Goal: Navigation & Orientation: Find specific page/section

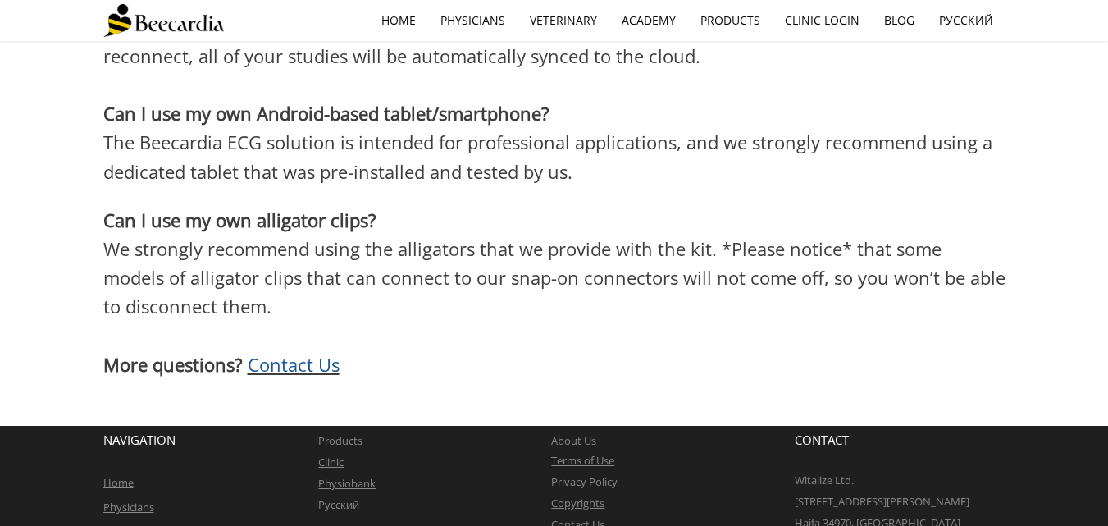
scroll to position [4831, 0]
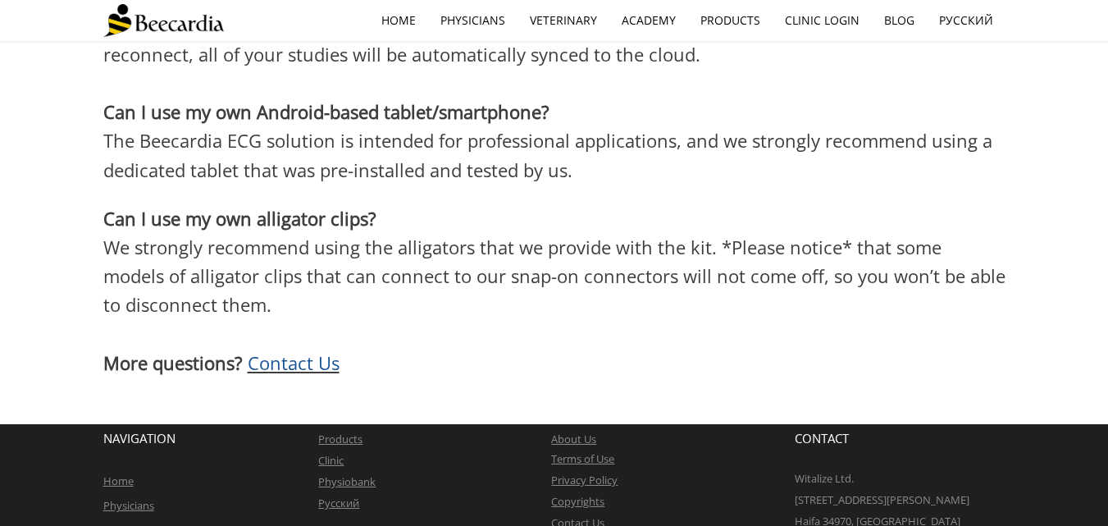
drag, startPoint x: 939, startPoint y: 482, endPoint x: 827, endPoint y: 481, distance: 112.4
copy link "[EMAIL_ADDRESS][DOMAIN_NAME]"
click at [328, 453] on link "Clinic" at bounding box center [330, 460] width 25 height 15
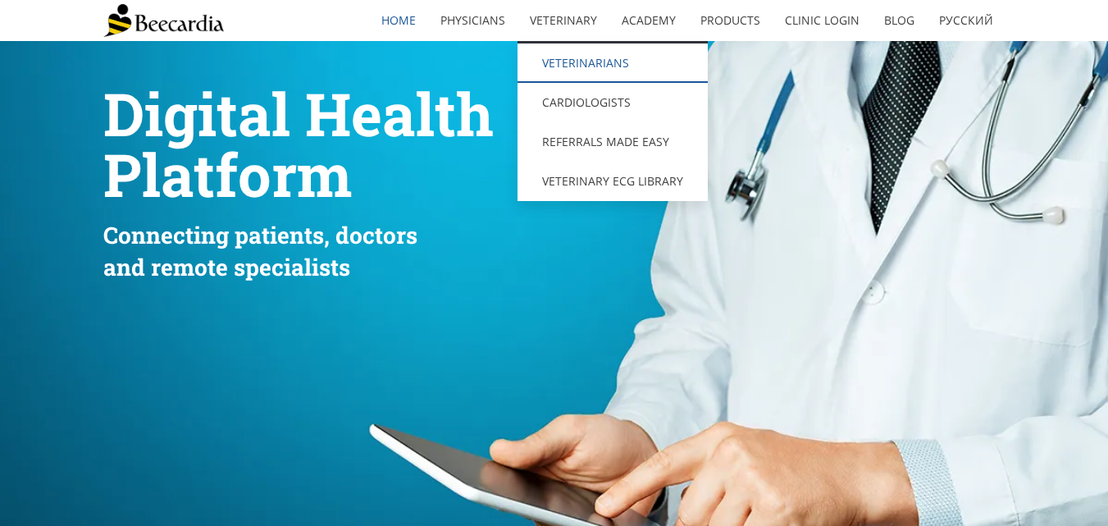
click at [607, 65] on link "Veterinarians" at bounding box center [613, 62] width 190 height 39
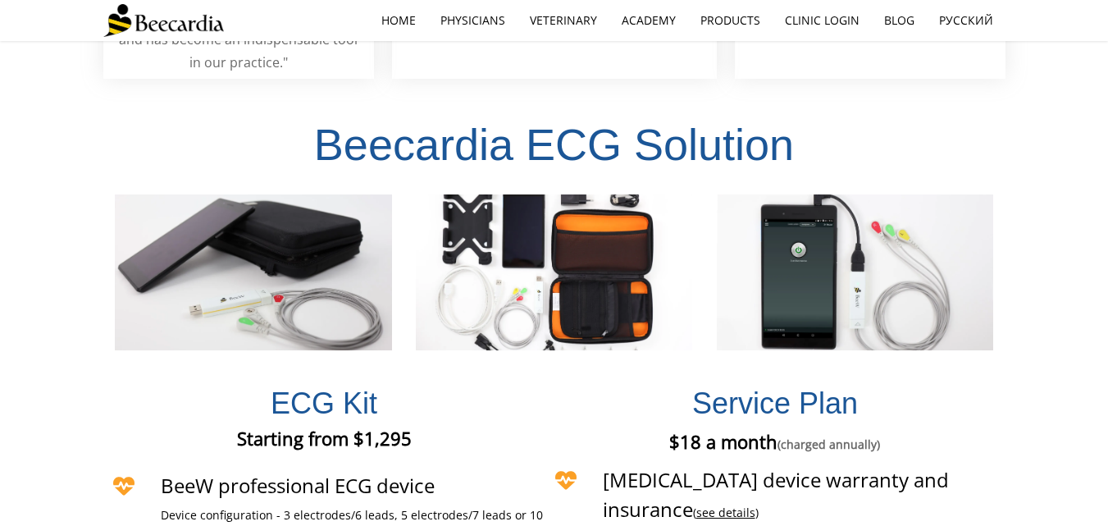
scroll to position [3390, 0]
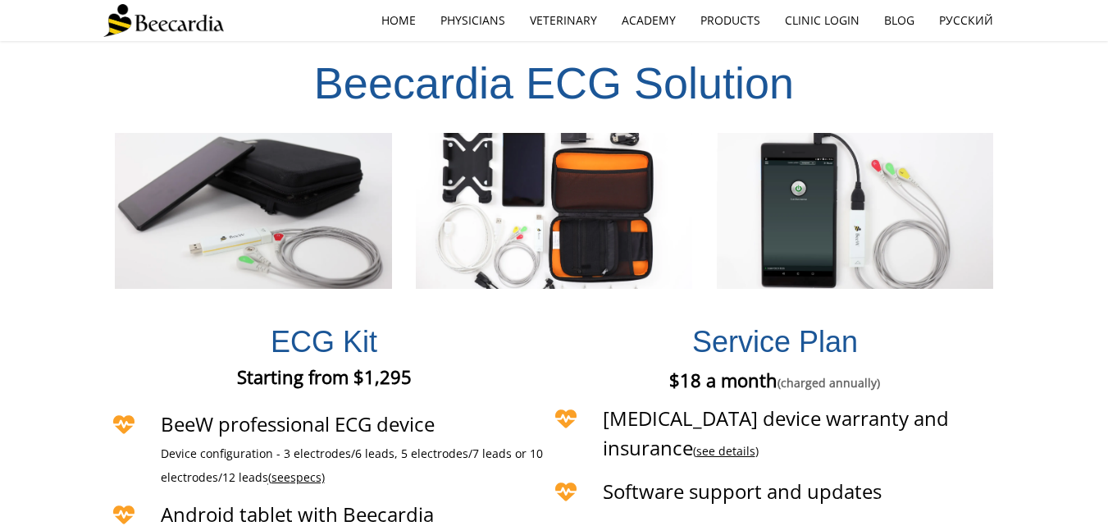
click at [310, 469] on span "specs)" at bounding box center [307, 477] width 34 height 16
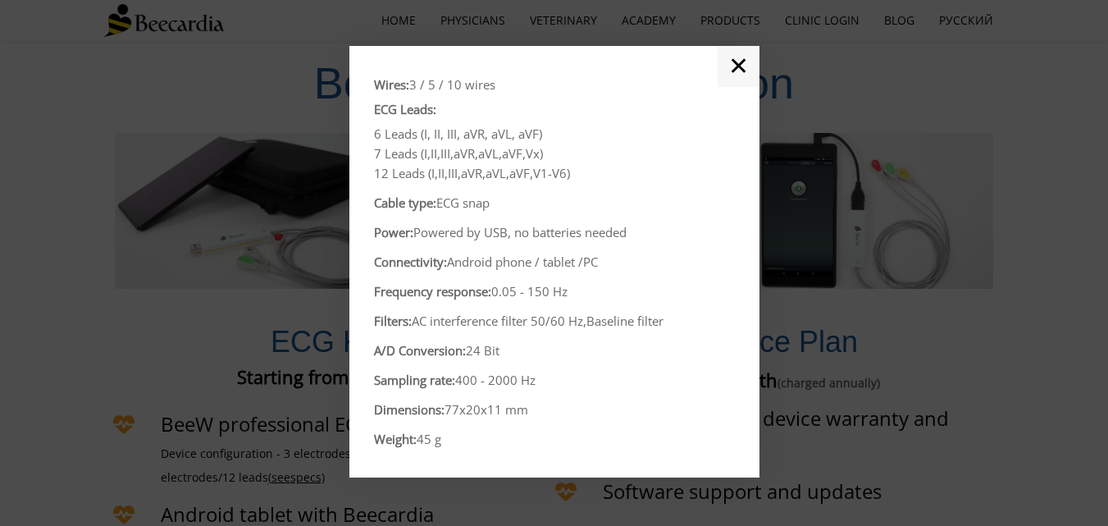
click at [737, 70] on link "✕" at bounding box center [739, 66] width 42 height 41
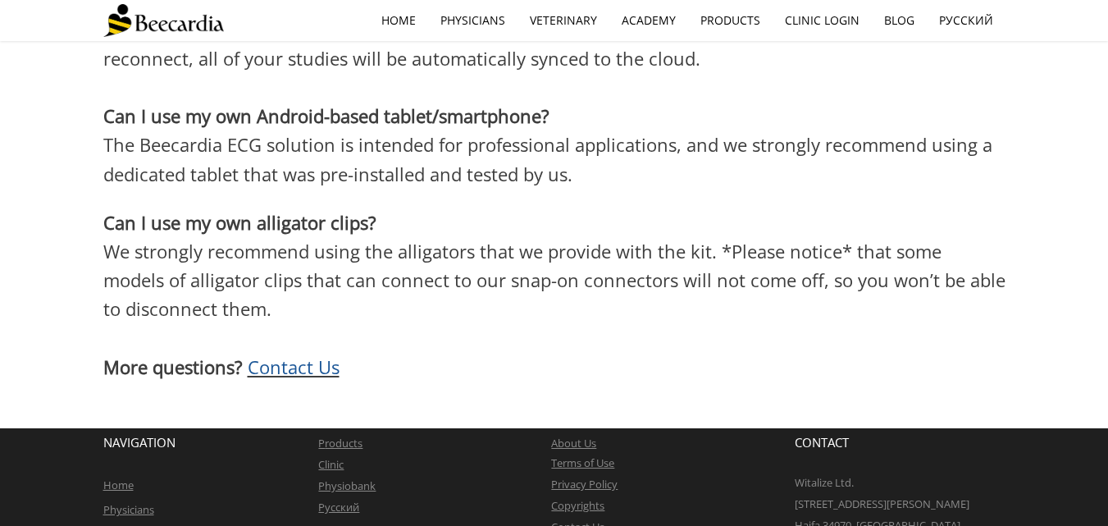
scroll to position [4831, 0]
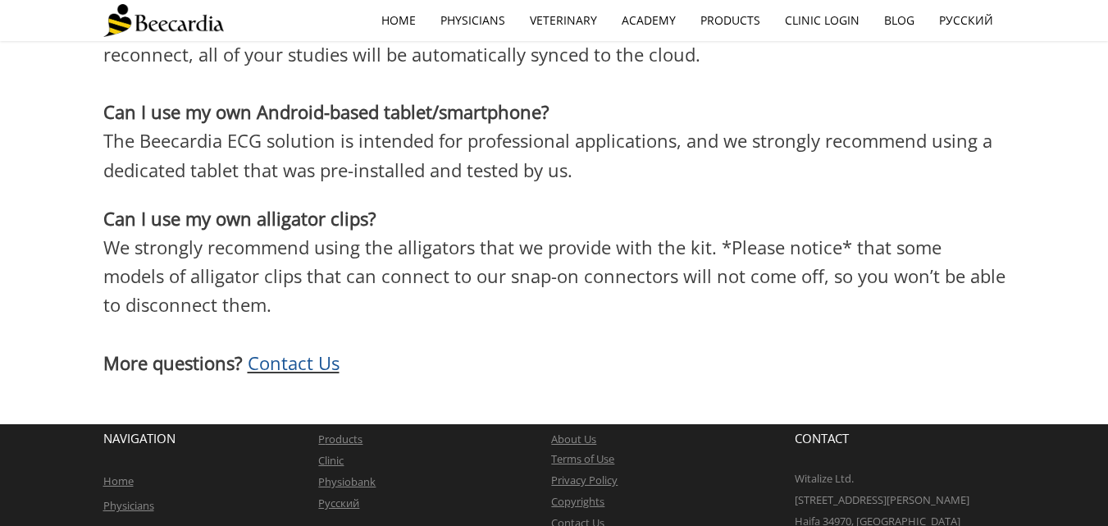
click at [134, 498] on link "Physicians" at bounding box center [128, 505] width 51 height 15
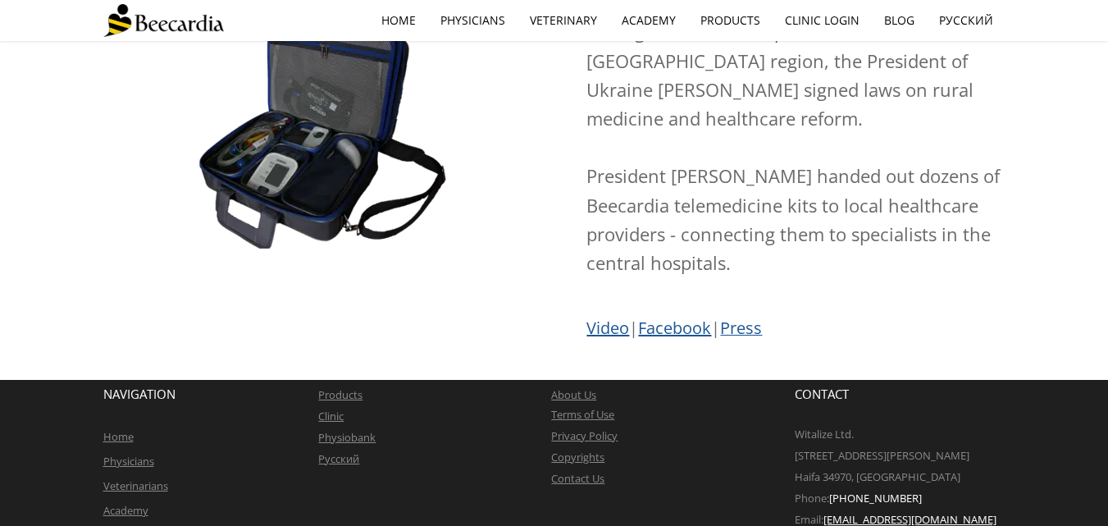
scroll to position [2816, 0]
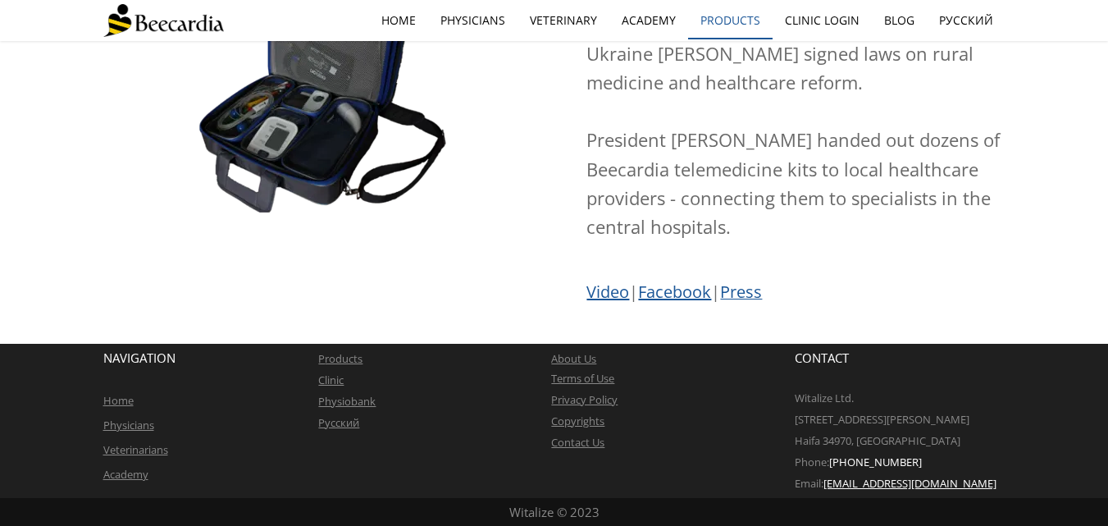
click at [751, 21] on link "Products" at bounding box center [730, 21] width 84 height 38
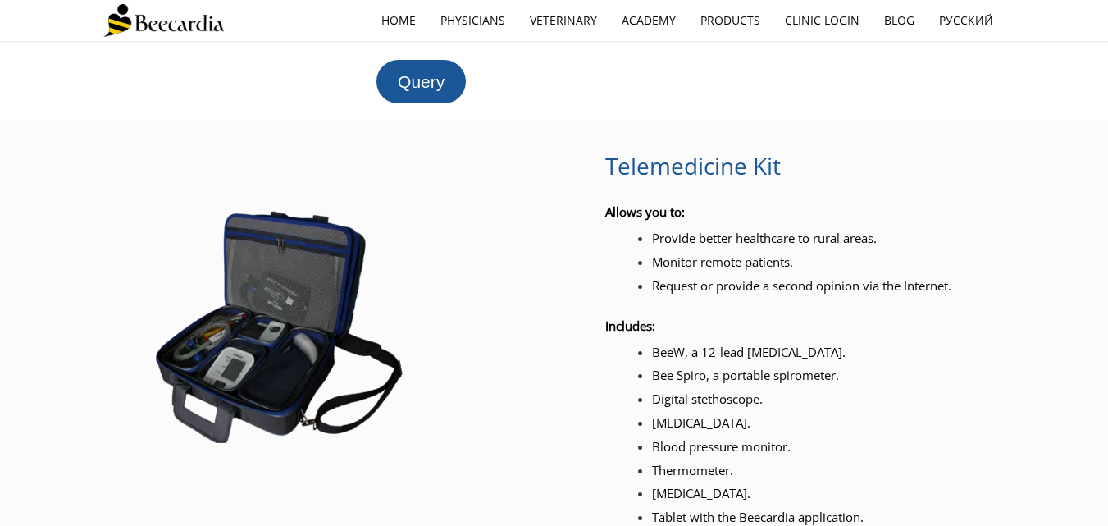
scroll to position [2056, 0]
